Goal: Task Accomplishment & Management: Complete application form

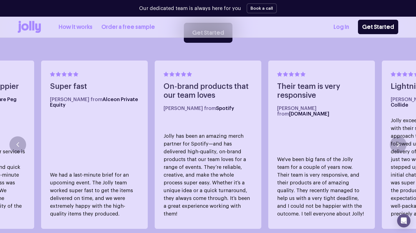
scroll to position [307, 0]
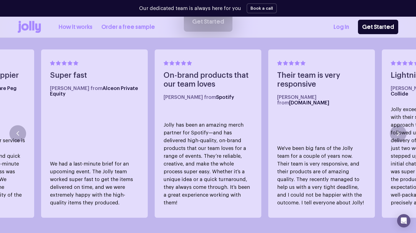
click at [81, 26] on link "How it works" at bounding box center [76, 26] width 34 height 9
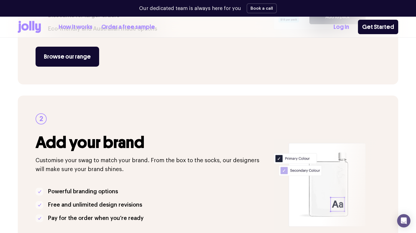
scroll to position [218, 0]
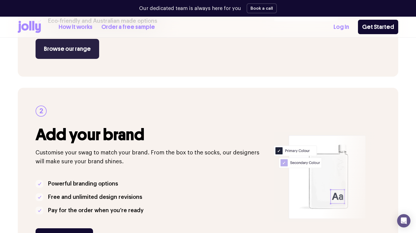
click at [79, 51] on link "Browse our range" at bounding box center [68, 49] width 64 height 20
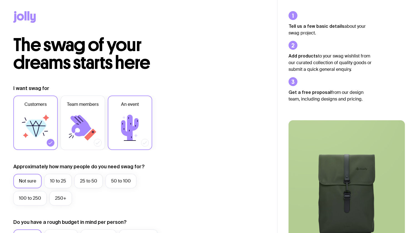
click at [130, 124] on icon at bounding box center [129, 128] width 17 height 26
click at [0, 0] on input "An event" at bounding box center [0, 0] width 0 height 0
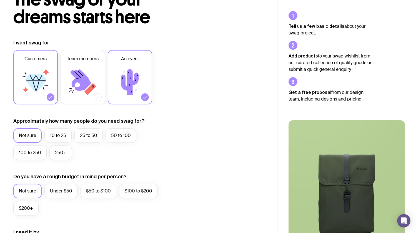
scroll to position [47, 0]
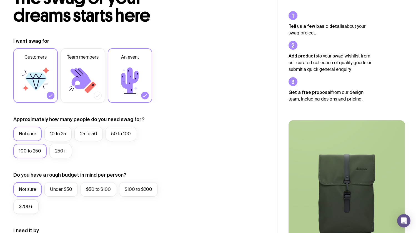
click at [23, 154] on label "100 to 250" at bounding box center [29, 151] width 33 height 14
click at [0, 0] on input "100 to 250" at bounding box center [0, 0] width 0 height 0
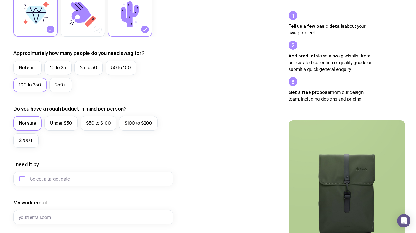
scroll to position [128, 0]
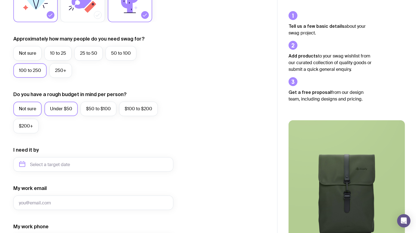
click at [65, 110] on label "Under $50" at bounding box center [60, 109] width 33 height 14
click at [0, 0] on input "Under $50" at bounding box center [0, 0] width 0 height 0
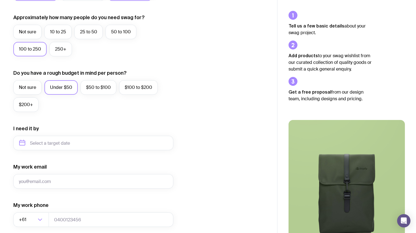
scroll to position [175, 0]
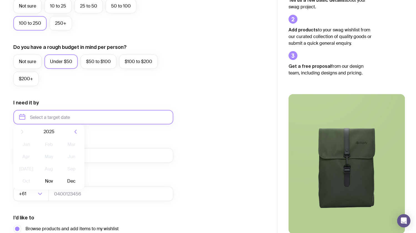
click at [60, 117] on input "text" at bounding box center [93, 117] width 160 height 14
click at [72, 186] on button "Dec" at bounding box center [71, 185] width 20 height 11
type input "December 2025"
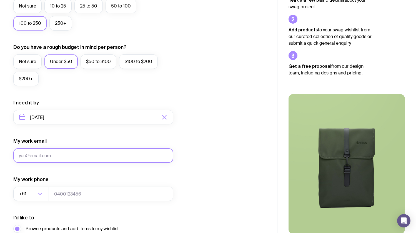
type input "r"
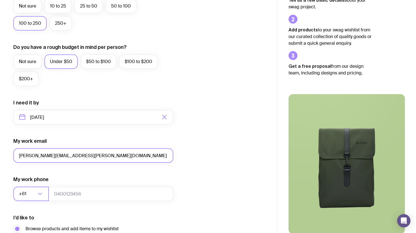
type input "krystyna.lijek@rakuten.com"
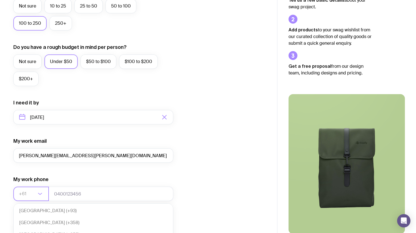
click at [39, 196] on icon "Search for option" at bounding box center [40, 194] width 7 height 7
type input "1"
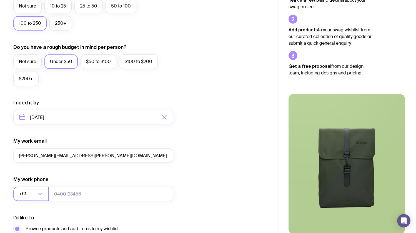
click at [32, 194] on input "Search for option" at bounding box center [31, 194] width 9 height 14
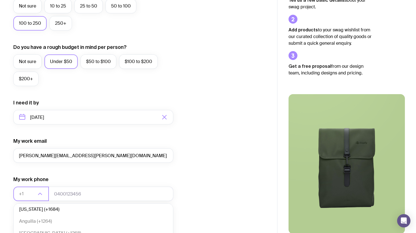
type input "+1"
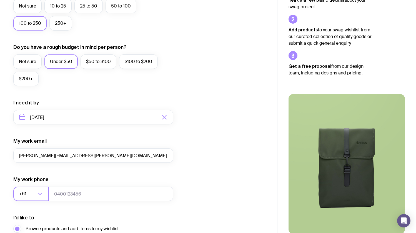
click at [35, 194] on input "Search for option" at bounding box center [31, 194] width 9 height 14
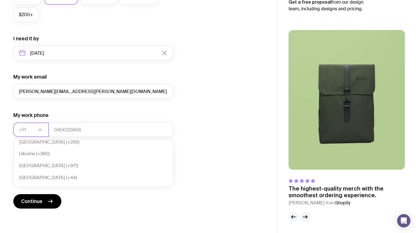
scroll to position [2775, 0]
click at [41, 209] on li "United States of America (+1)" at bounding box center [93, 215] width 159 height 12
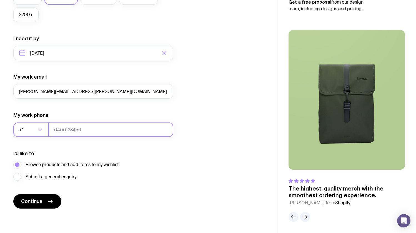
click at [81, 130] on input "tel" at bounding box center [111, 129] width 125 height 14
type input "3609413336"
click at [150, 157] on div "I’d like to Browse products and add items to my wishlist Submit a general enqui…" at bounding box center [93, 165] width 160 height 31
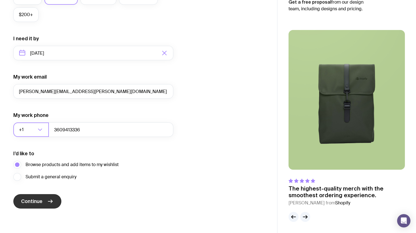
click at [51, 199] on icon "submit" at bounding box center [50, 201] width 7 height 7
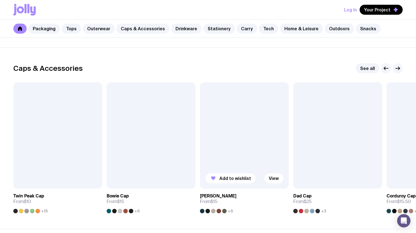
scroll to position [628, 0]
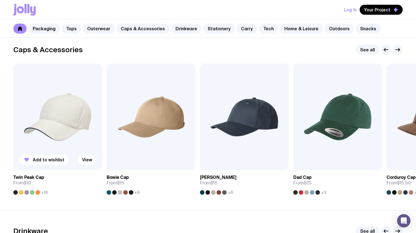
click at [62, 122] on img at bounding box center [57, 117] width 89 height 107
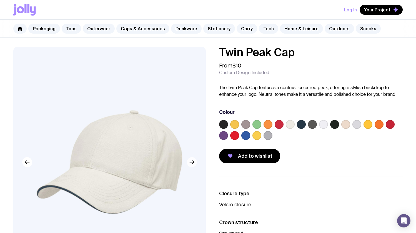
click at [193, 166] on button "button" at bounding box center [192, 162] width 10 height 10
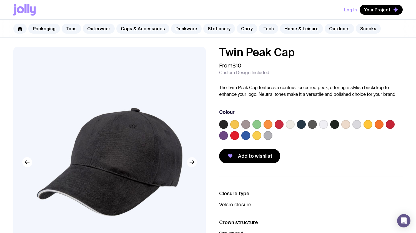
click at [193, 166] on button "button" at bounding box center [192, 162] width 10 height 10
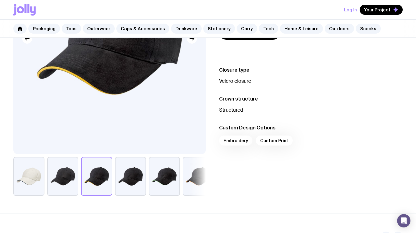
scroll to position [101, 0]
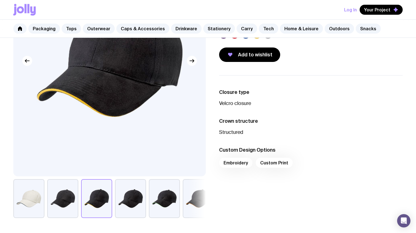
click at [197, 199] on button "button" at bounding box center [198, 198] width 31 height 39
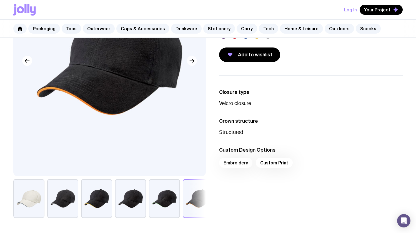
click at [190, 62] on icon "button" at bounding box center [192, 60] width 7 height 7
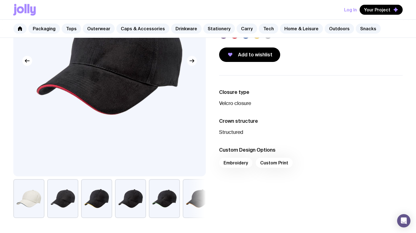
click at [190, 62] on icon "button" at bounding box center [192, 60] width 7 height 7
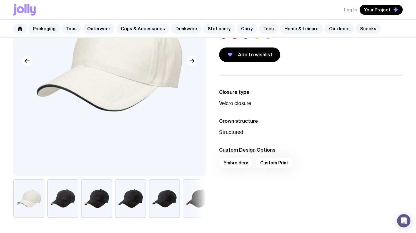
click at [190, 62] on icon "button" at bounding box center [192, 60] width 7 height 7
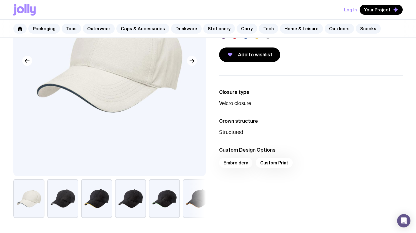
click at [190, 62] on icon "button" at bounding box center [192, 60] width 7 height 7
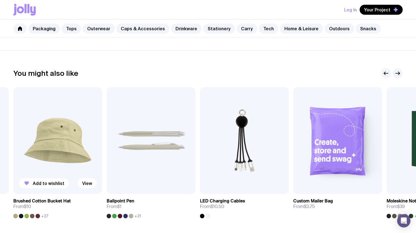
scroll to position [303, 0]
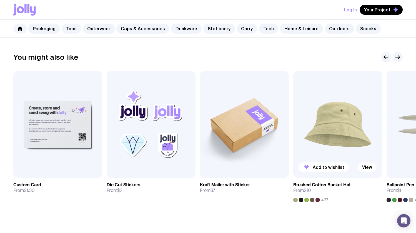
click at [334, 132] on img at bounding box center [337, 124] width 89 height 107
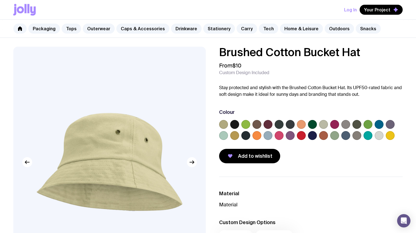
click at [291, 135] on label at bounding box center [290, 135] width 9 height 9
click at [0, 0] on input "radio" at bounding box center [0, 0] width 0 height 0
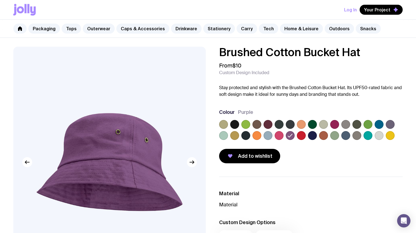
click at [377, 136] on label at bounding box center [379, 135] width 9 height 9
click at [0, 0] on input "radio" at bounding box center [0, 0] width 0 height 0
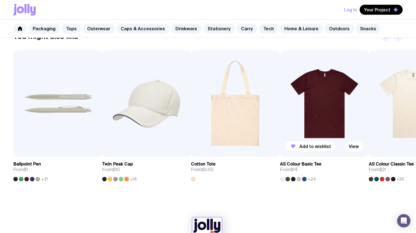
scroll to position [320, 0]
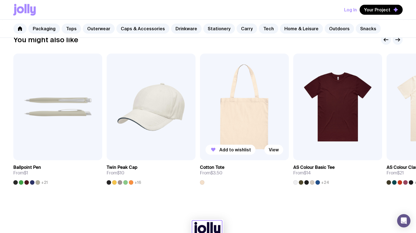
click at [239, 128] on img at bounding box center [244, 107] width 89 height 107
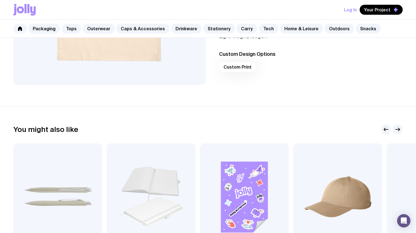
scroll to position [129, 0]
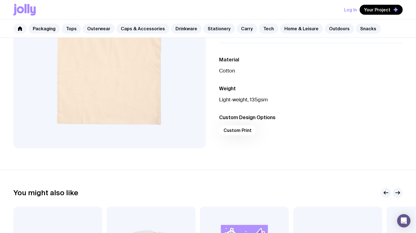
click at [242, 131] on div "Custom Print" at bounding box center [311, 131] width 184 height 13
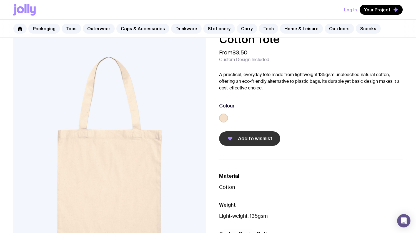
scroll to position [0, 0]
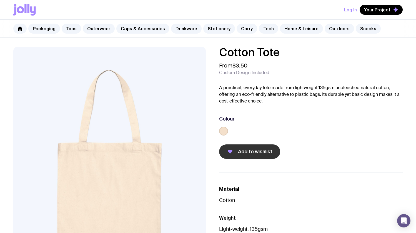
click at [247, 149] on span "Add to wishlist" at bounding box center [255, 151] width 34 height 7
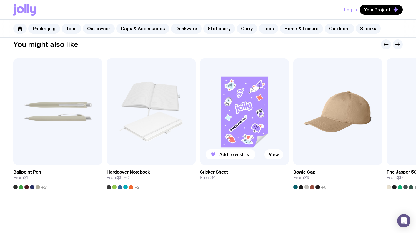
scroll to position [290, 0]
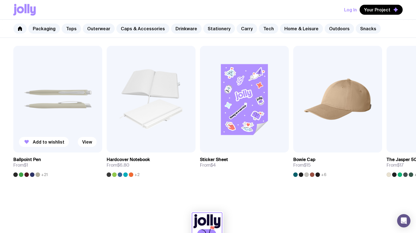
click at [47, 115] on img at bounding box center [57, 99] width 89 height 107
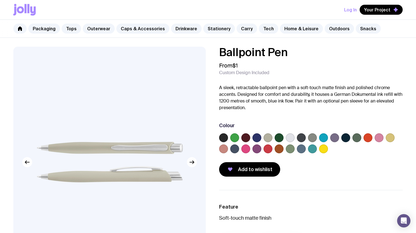
click at [255, 148] on label at bounding box center [256, 148] width 9 height 9
click at [0, 0] on input "radio" at bounding box center [0, 0] width 0 height 0
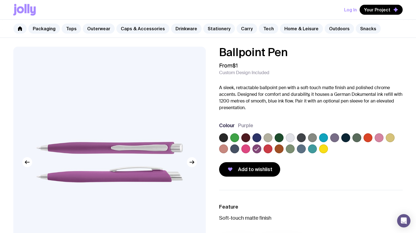
click at [225, 137] on label at bounding box center [223, 137] width 9 height 9
click at [0, 0] on input "radio" at bounding box center [0, 0] width 0 height 0
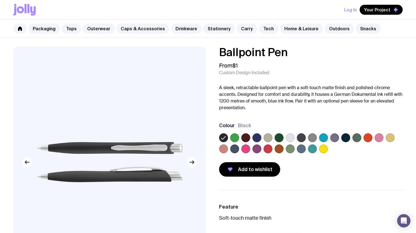
click at [246, 124] on span "Black" at bounding box center [244, 125] width 13 height 7
click at [252, 173] on button "Add to wishlist" at bounding box center [249, 169] width 61 height 14
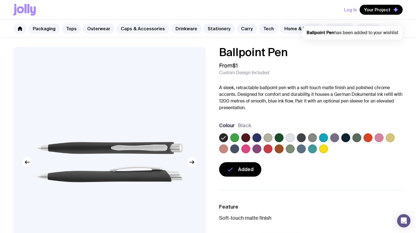
scroll to position [290, 0]
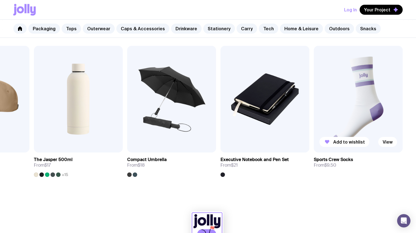
click at [375, 102] on img at bounding box center [358, 99] width 89 height 107
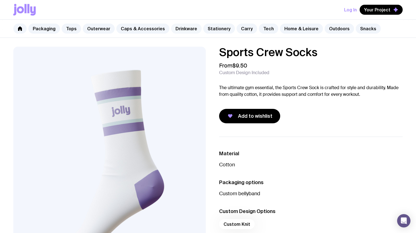
click at [181, 27] on link "Drinkware" at bounding box center [186, 29] width 31 height 10
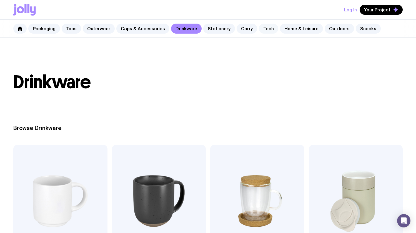
click at [259, 29] on link "Tech" at bounding box center [268, 29] width 19 height 10
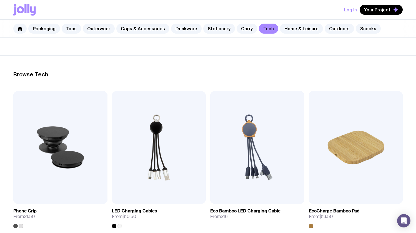
scroll to position [68, 0]
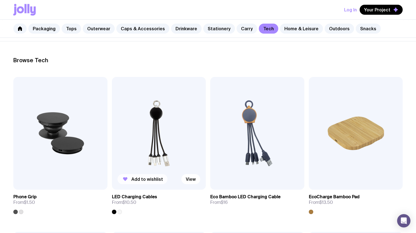
click at [153, 179] on span "Add to wishlist" at bounding box center [147, 179] width 32 height 6
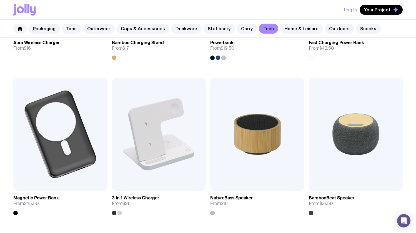
scroll to position [307, 0]
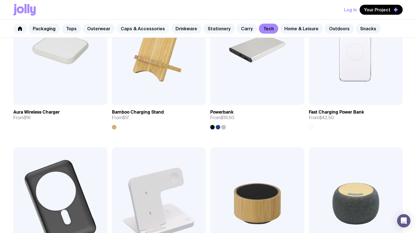
click at [130, 27] on link "Caps & Accessories" at bounding box center [142, 29] width 53 height 10
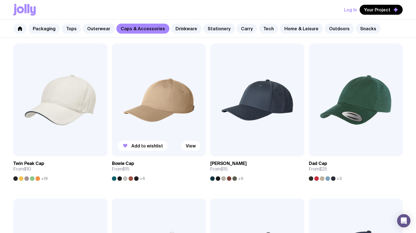
scroll to position [93, 0]
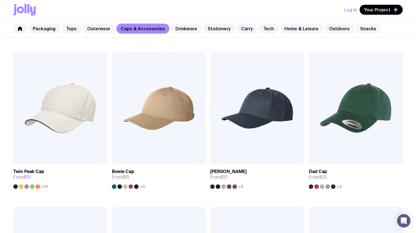
click at [357, 28] on link "Snacks" at bounding box center [368, 29] width 25 height 10
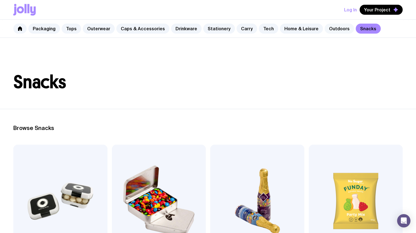
click at [330, 28] on link "Outdoors" at bounding box center [339, 29] width 29 height 10
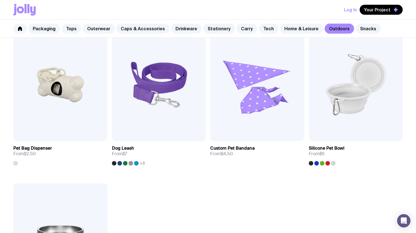
scroll to position [725, 0]
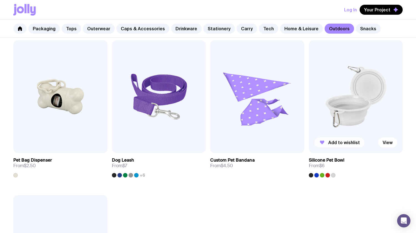
click at [339, 142] on span "Add to wishlist" at bounding box center [344, 143] width 32 height 6
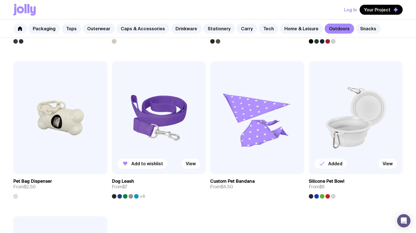
scroll to position [703, 0]
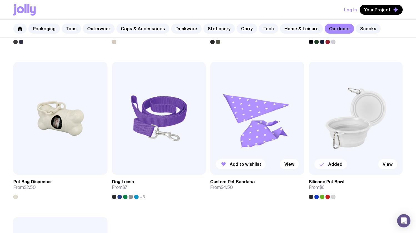
click at [246, 166] on span "Add to wishlist" at bounding box center [246, 164] width 32 height 6
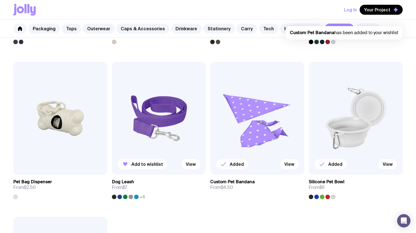
click at [155, 163] on span "Add to wishlist" at bounding box center [147, 164] width 32 height 6
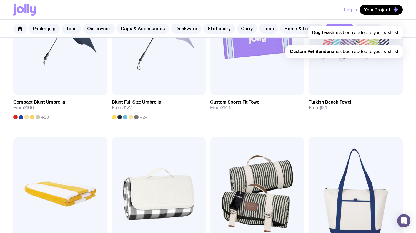
scroll to position [299, 0]
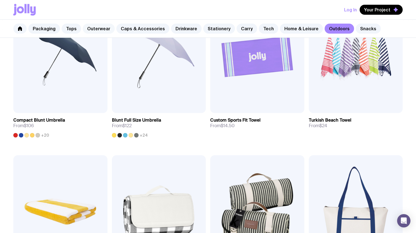
click at [92, 29] on link "Outerwear" at bounding box center [99, 29] width 32 height 10
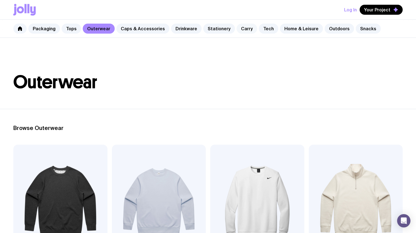
click at [237, 29] on link "Carry" at bounding box center [247, 29] width 21 height 10
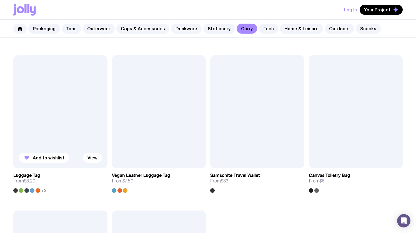
scroll to position [1173, 0]
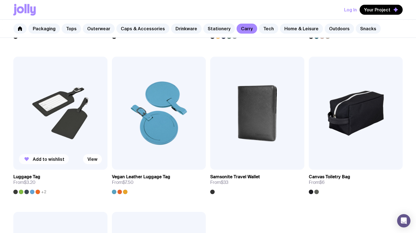
click at [60, 160] on span "Add to wishlist" at bounding box center [49, 159] width 32 height 6
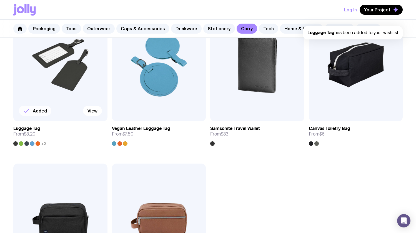
scroll to position [1178, 0]
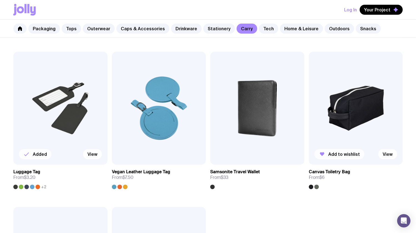
click at [343, 158] on button "Add to wishlist" at bounding box center [339, 154] width 50 height 10
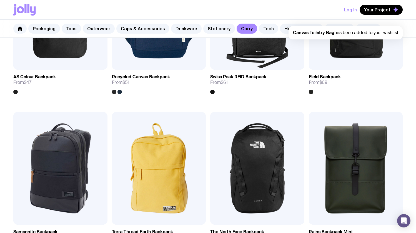
scroll to position [457, 0]
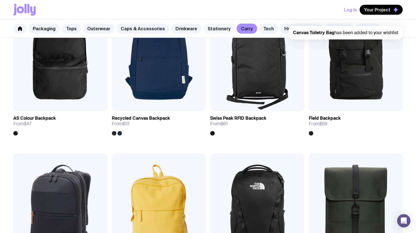
click at [222, 29] on link "Stationery" at bounding box center [219, 29] width 32 height 10
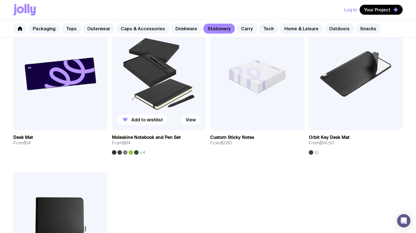
scroll to position [903, 0]
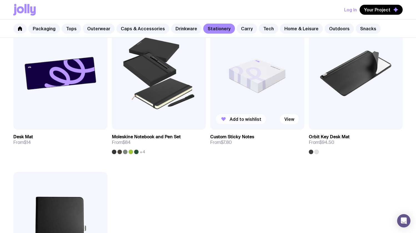
click at [251, 120] on span "Add to wishlist" at bounding box center [246, 119] width 32 height 6
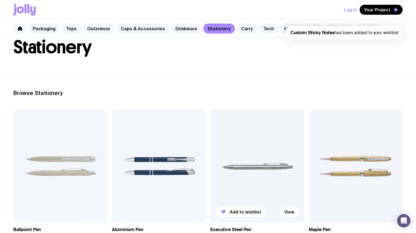
scroll to position [76, 0]
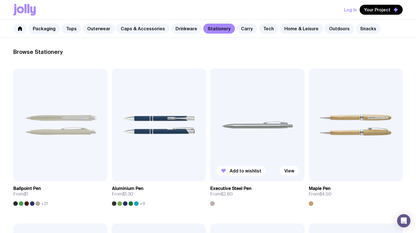
click at [245, 171] on span "Add to wishlist" at bounding box center [246, 171] width 32 height 6
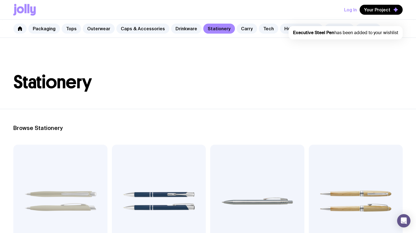
scroll to position [0, 0]
click at [354, 10] on button "Log In" at bounding box center [350, 10] width 13 height 10
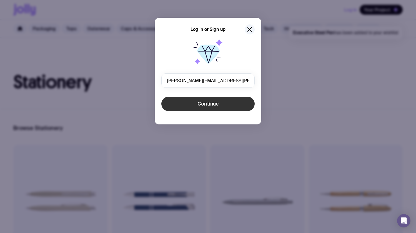
click at [229, 99] on button "Continue" at bounding box center [207, 104] width 93 height 14
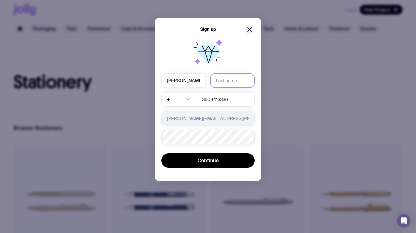
type input "Krystyna"
click at [240, 85] on input "text" at bounding box center [232, 80] width 44 height 14
type input "Lijek"
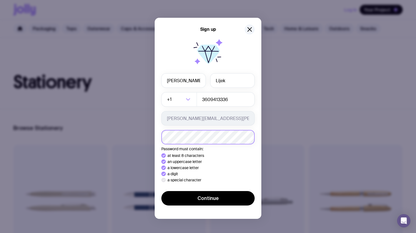
click at [208, 198] on button "Continue" at bounding box center [207, 198] width 93 height 14
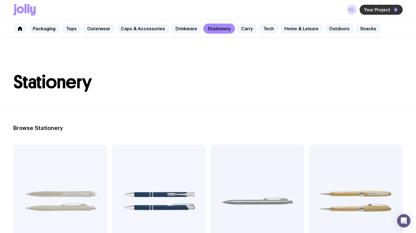
click at [378, 11] on span "Your Project" at bounding box center [377, 10] width 26 height 6
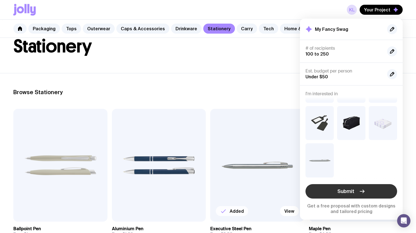
scroll to position [70, 0]
click at [353, 190] on span "Submit" at bounding box center [345, 191] width 17 height 7
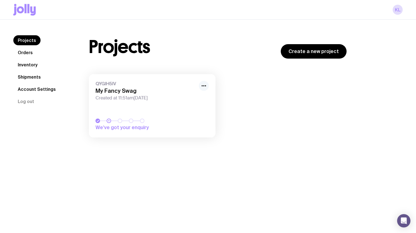
click at [204, 83] on icon "button" at bounding box center [204, 85] width 7 height 7
click at [244, 101] on div "QYGIH5IV My Fancy Swag Created at 11:51am, Wed 8th Oct 2025 We’ve got your enqu…" at bounding box center [218, 108] width 258 height 69
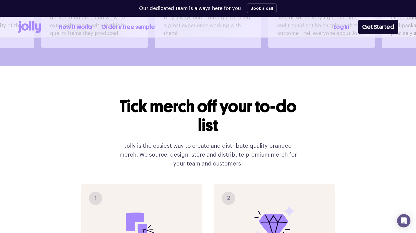
scroll to position [641, 0]
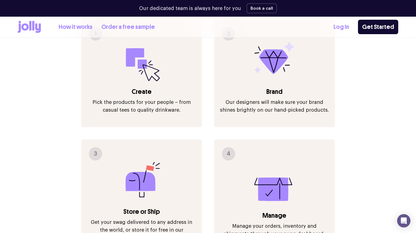
click at [84, 27] on link "How it works" at bounding box center [76, 26] width 34 height 9
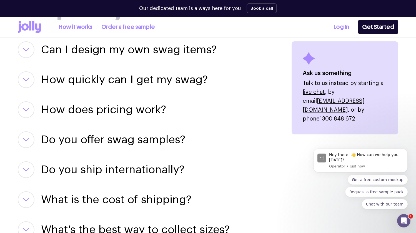
scroll to position [722, 0]
click at [28, 78] on icon "button" at bounding box center [26, 80] width 7 height 4
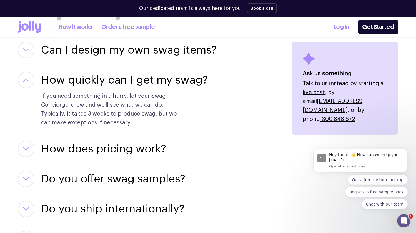
click at [27, 49] on icon "button" at bounding box center [26, 50] width 7 height 4
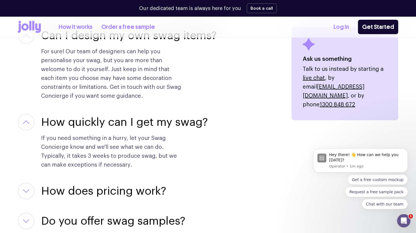
scroll to position [806, 0]
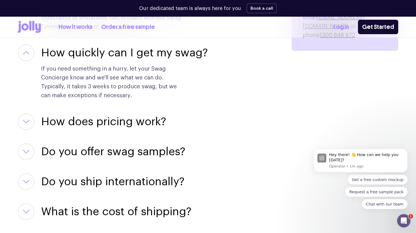
click at [32, 123] on button "button" at bounding box center [26, 121] width 17 height 17
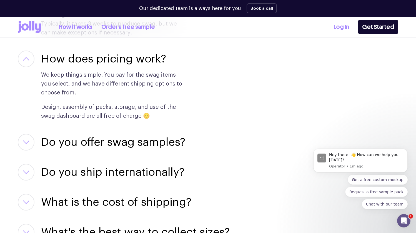
scroll to position [914, 0]
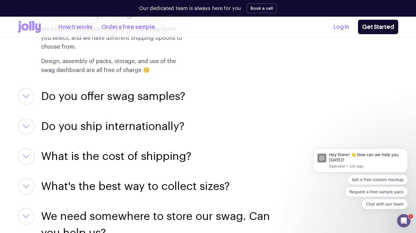
click at [27, 155] on icon "button" at bounding box center [26, 156] width 7 height 4
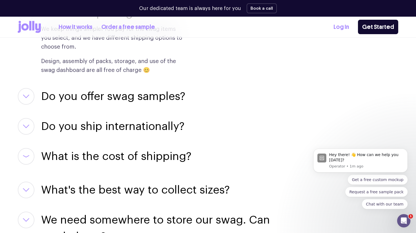
click at [27, 155] on icon "button" at bounding box center [26, 156] width 7 height 4
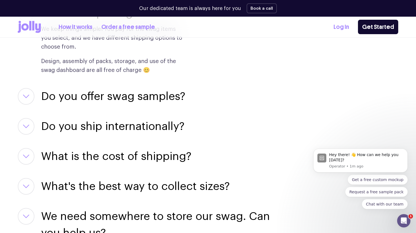
click at [27, 155] on icon "button" at bounding box center [26, 156] width 7 height 4
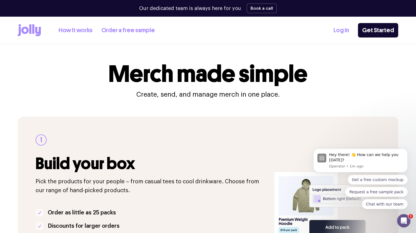
scroll to position [0, 0]
